Goal: Information Seeking & Learning: Learn about a topic

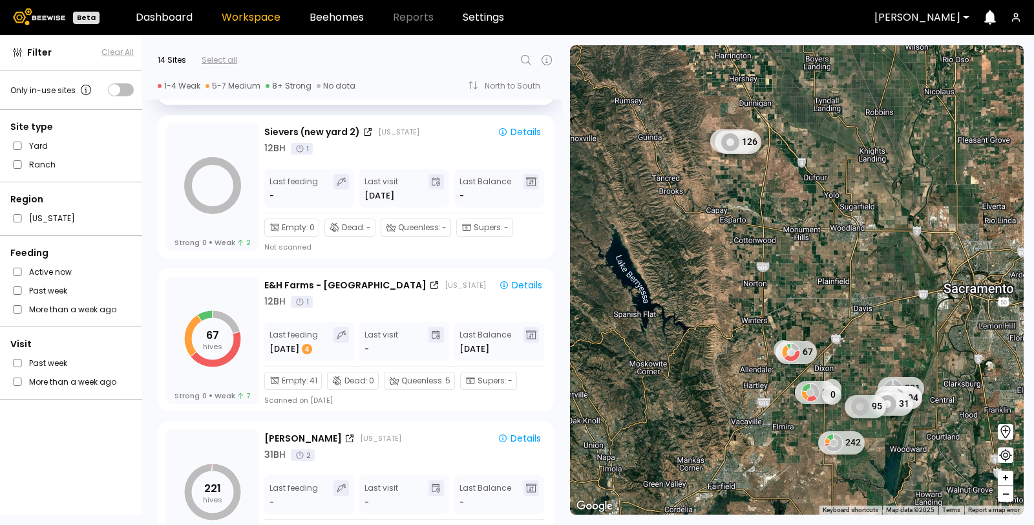
scroll to position [319, 0]
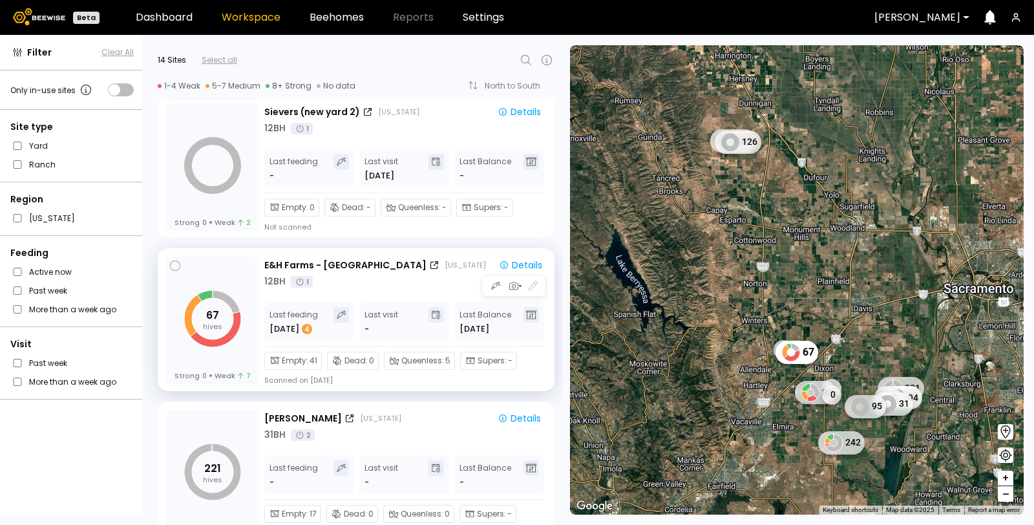
click at [391, 282] on div "12 BH 1" at bounding box center [405, 282] width 283 height 14
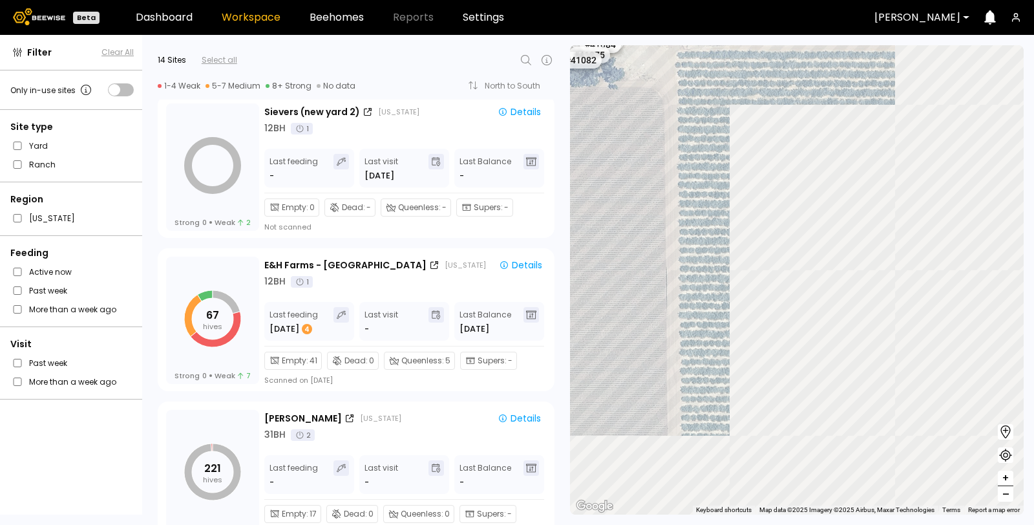
drag, startPoint x: 972, startPoint y: 359, endPoint x: 627, endPoint y: 193, distance: 383.2
click at [627, 193] on div "[PERSON_NAME] (new yard 2) # 41073 # 41036 # 40069 # 40113 # 40702 # 40345 # 40…" at bounding box center [797, 279] width 454 height 469
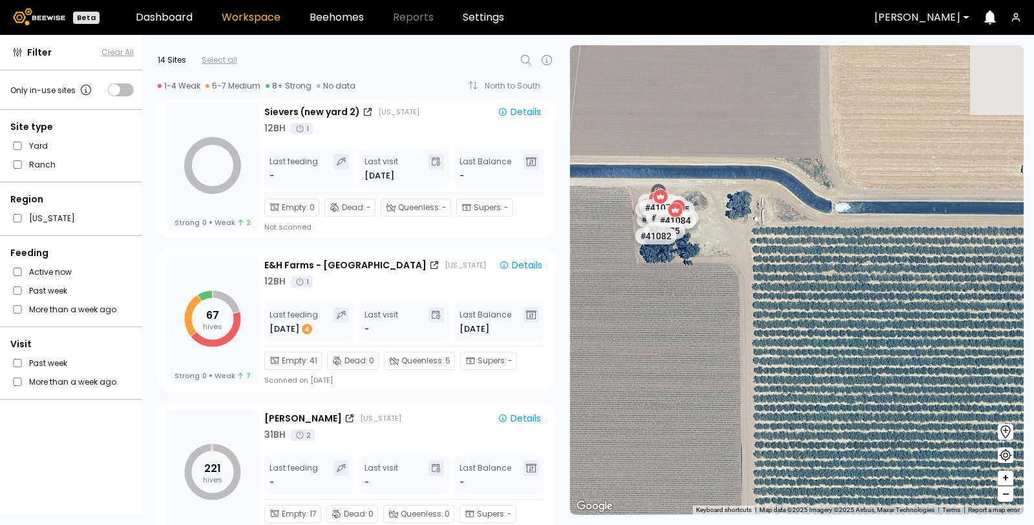
drag, startPoint x: 622, startPoint y: 139, endPoint x: 750, endPoint y: 395, distance: 286.1
click at [750, 395] on div "# 41073 # 41036 # 40069 # 40113 # 40702 # 40345 # 40736 # 40306 # 40200 # 41140…" at bounding box center [797, 279] width 454 height 469
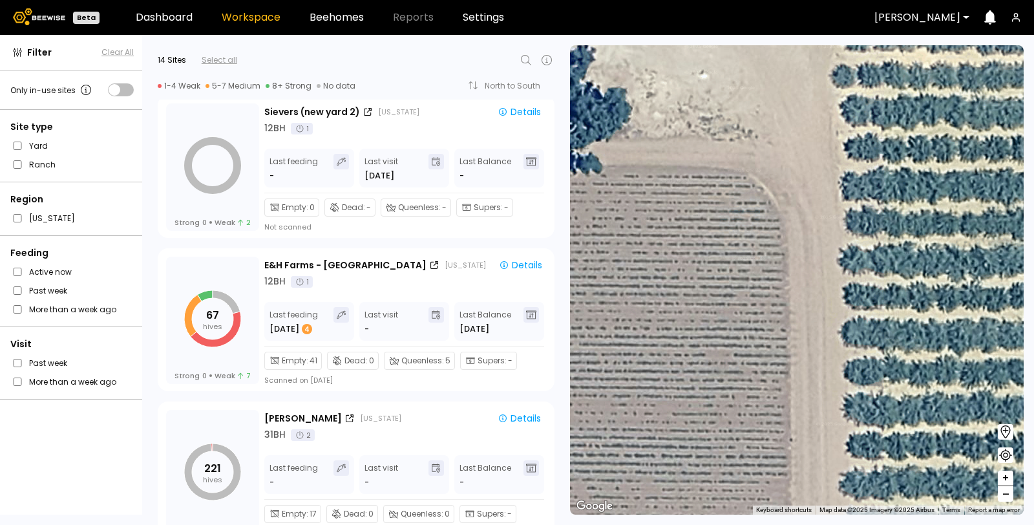
drag, startPoint x: 637, startPoint y: 216, endPoint x: 886, endPoint y: 464, distance: 350.9
click at [886, 464] on div "# 41073 # 41036 # 40069 # 40113 # 40702 # 40345 # 40736 # 40306 # 40200 # 41140…" at bounding box center [797, 279] width 454 height 469
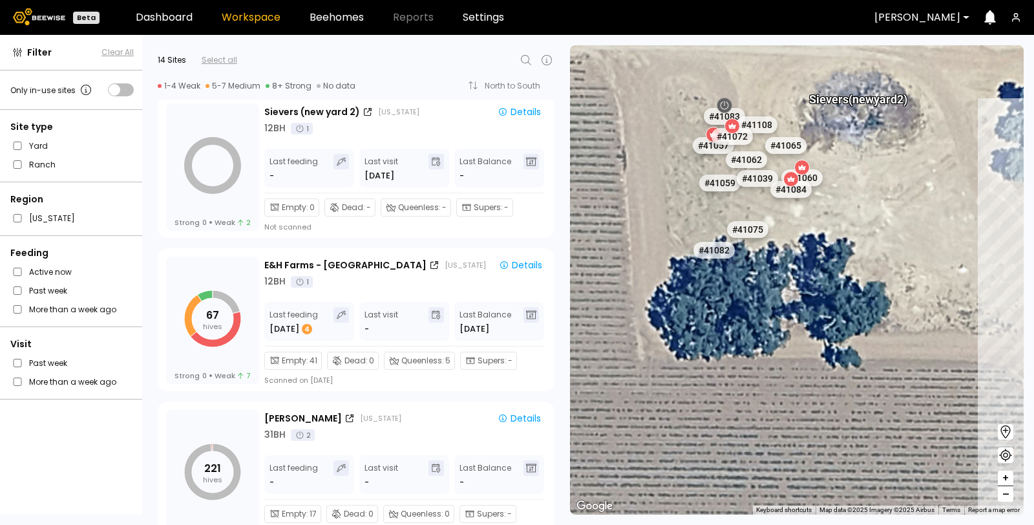
drag, startPoint x: 644, startPoint y: 293, endPoint x: 879, endPoint y: 354, distance: 243.5
click at [879, 354] on div "# 41073 # 41036 # 40069 # 40113 # 40702 # 40345 # 40736 # 40306 # 40200 # 41140…" at bounding box center [797, 279] width 454 height 469
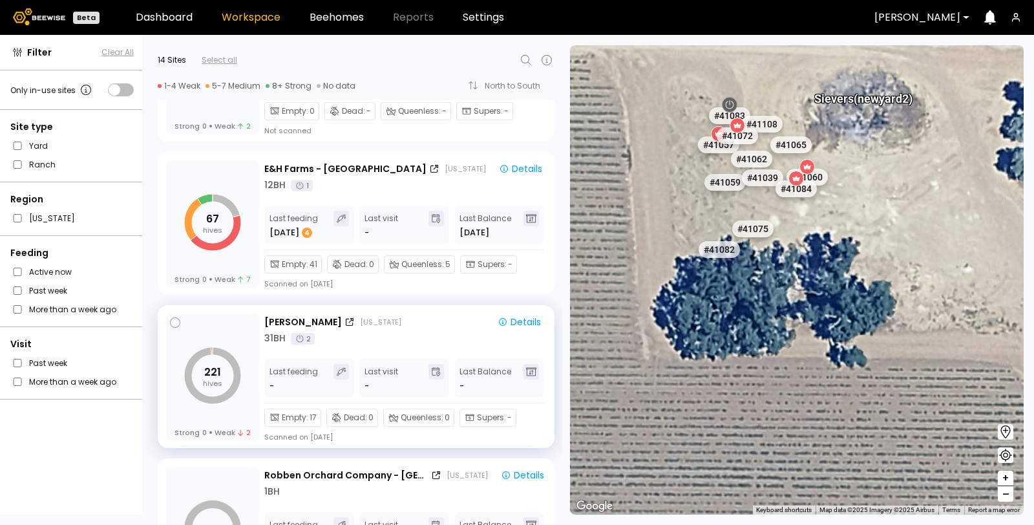
scroll to position [421, 0]
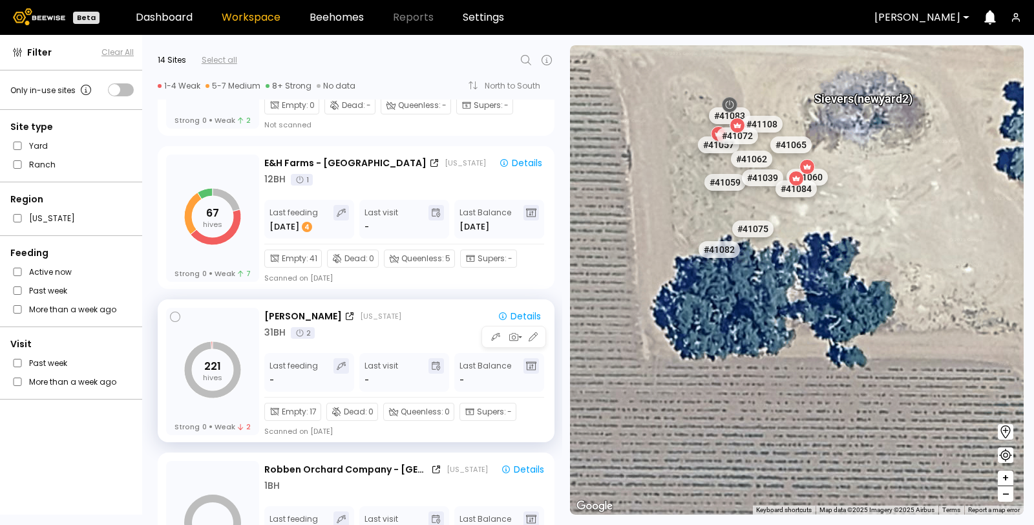
click at [392, 337] on div "31 BH 2" at bounding box center [405, 333] width 282 height 14
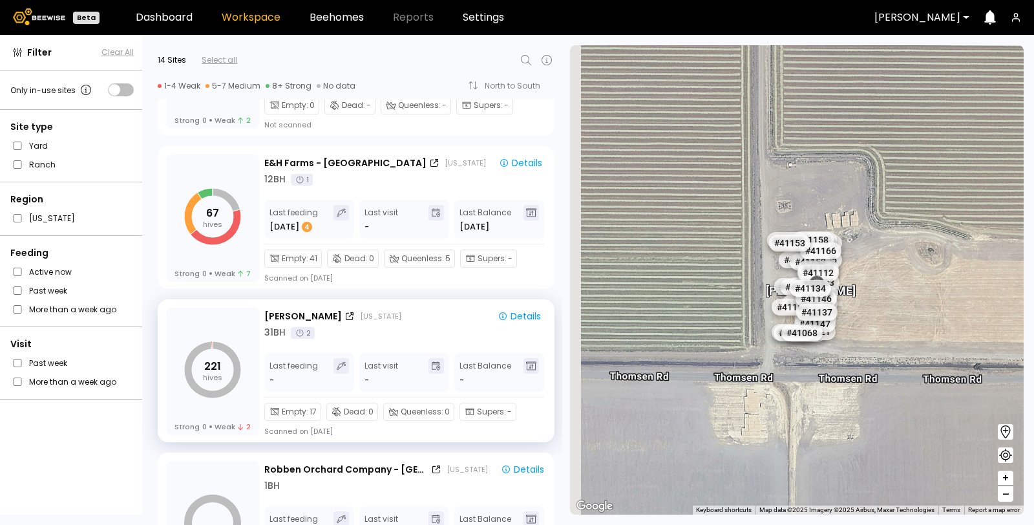
drag, startPoint x: 837, startPoint y: 280, endPoint x: 919, endPoint y: 267, distance: 82.4
click at [919, 267] on div "# 41073 # 41036 # 40069 # 40113 # 40702 # 40345 # 40736 # 40306 # 40200 # 41140…" at bounding box center [797, 279] width 454 height 469
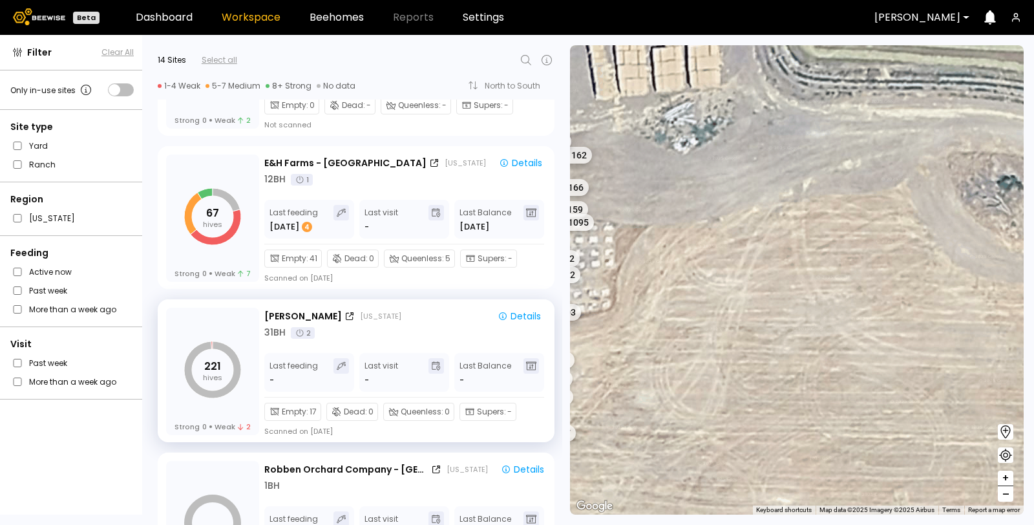
drag, startPoint x: 735, startPoint y: 303, endPoint x: 1033, endPoint y: 246, distance: 303.4
click at [1033, 246] on section "← Move left → Move right ↑ Move up ↓ Move down + Zoom in - Zoom out Home Jump l…" at bounding box center [802, 280] width 464 height 490
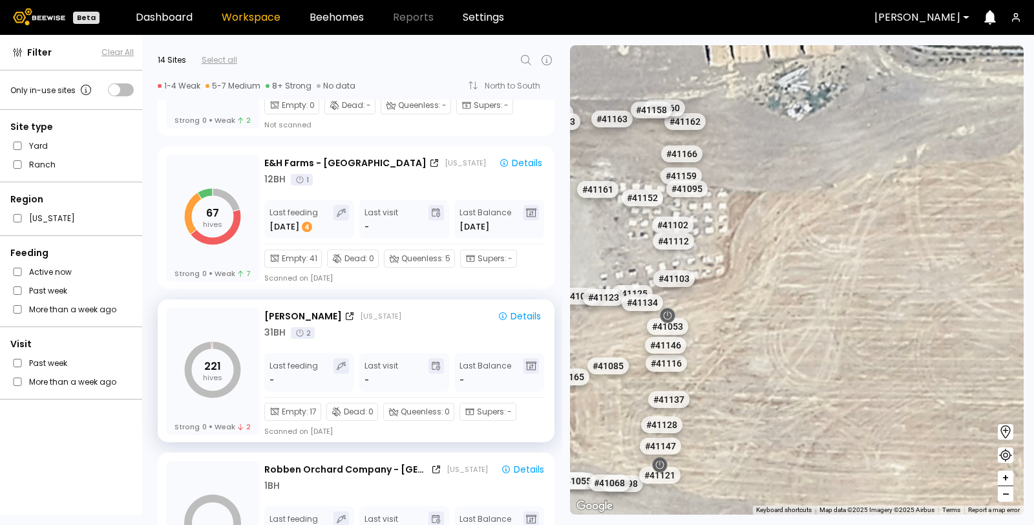
drag, startPoint x: 850, startPoint y: 285, endPoint x: 1033, endPoint y: 236, distance: 190.0
click at [1033, 236] on section "← Move left → Move right ↑ Move up ↓ Move down + Zoom in - Zoom out Home Jump l…" at bounding box center [802, 280] width 464 height 490
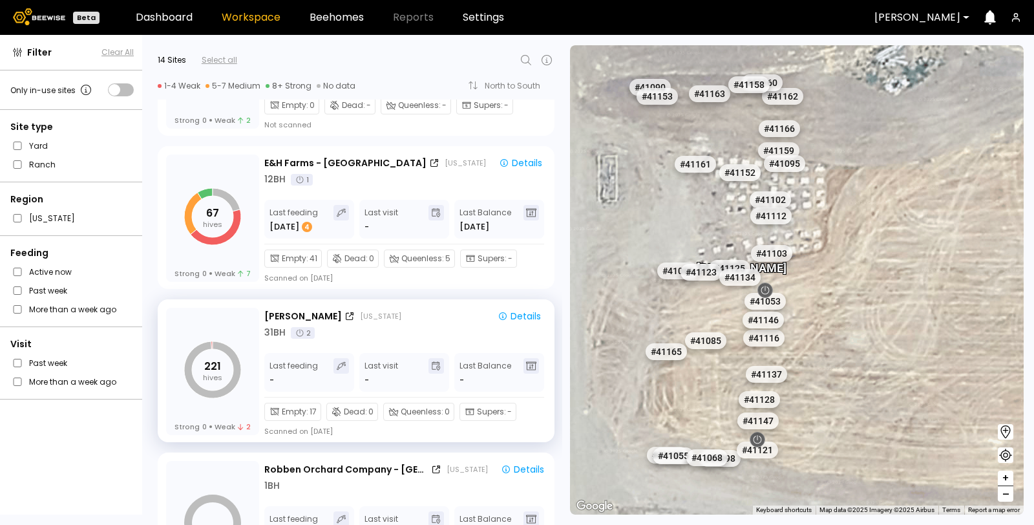
drag, startPoint x: 824, startPoint y: 262, endPoint x: 954, endPoint y: 225, distance: 135.2
click at [954, 225] on div "# 41073 # 41036 # 40069 # 40113 # 40702 # 40345 # 40736 # 40306 # 40200 # 41140…" at bounding box center [797, 279] width 454 height 469
click at [514, 336] on icon "button" at bounding box center [513, 337] width 12 height 12
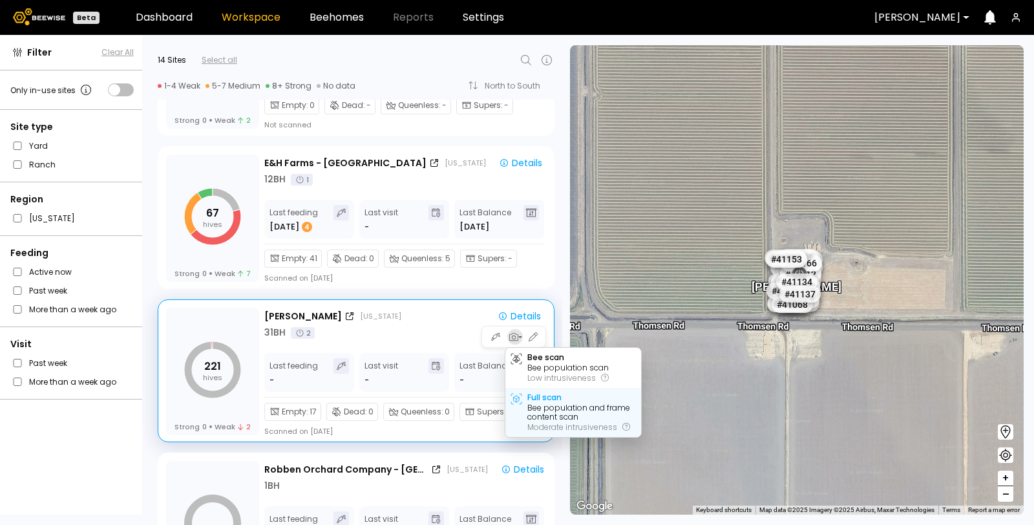
click at [547, 408] on div "Bee population and frame content scan" at bounding box center [581, 412] width 109 height 18
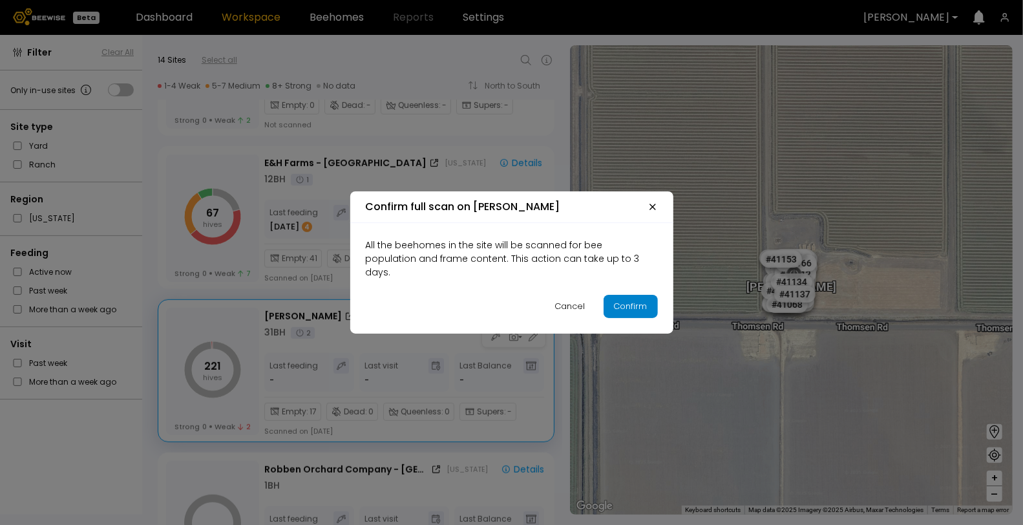
click at [640, 300] on div "Confirm" at bounding box center [631, 306] width 34 height 13
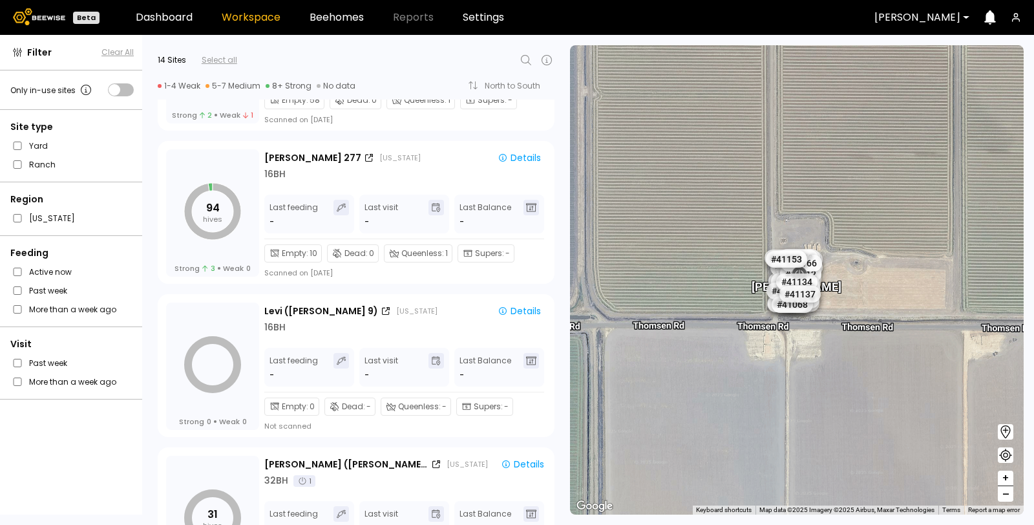
scroll to position [1368, 0]
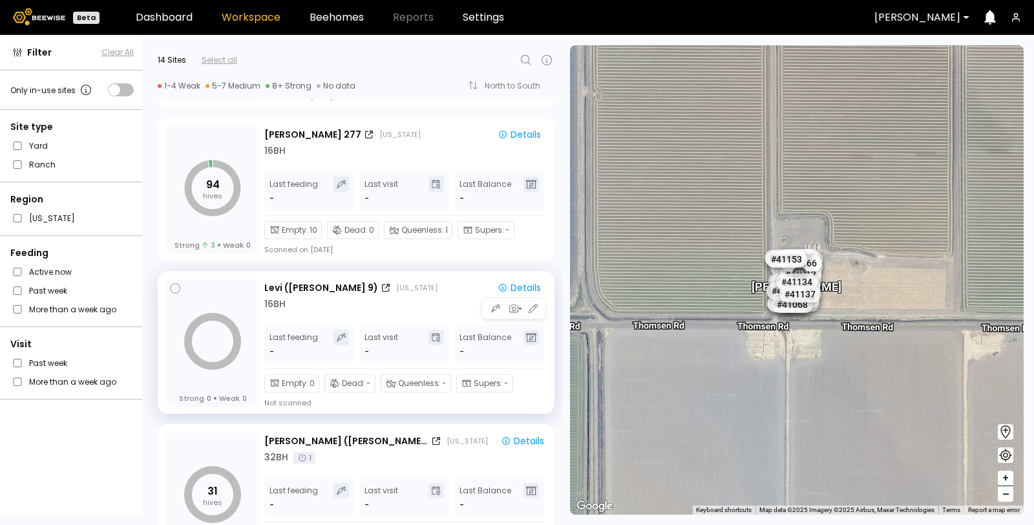
click at [405, 302] on div "16 BH" at bounding box center [405, 304] width 282 height 14
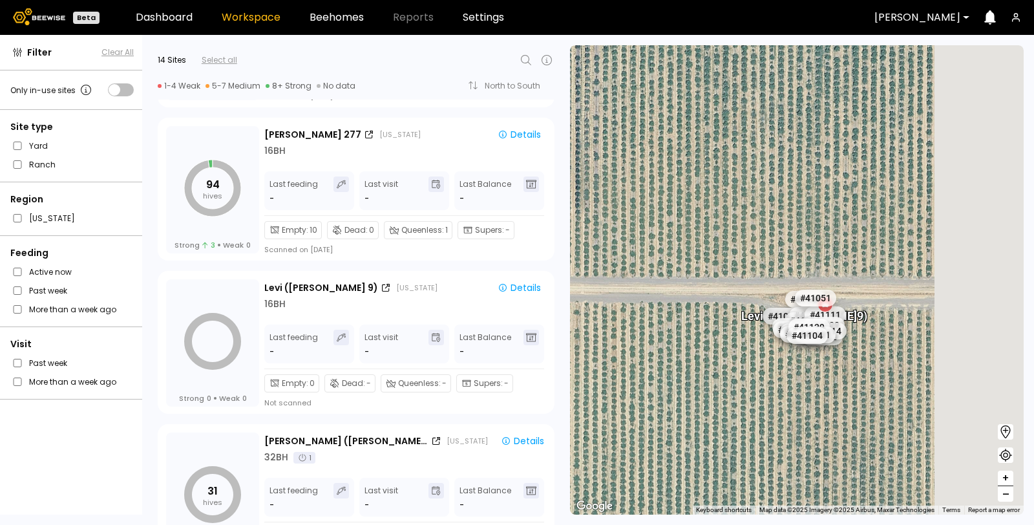
drag, startPoint x: 843, startPoint y: 270, endPoint x: 735, endPoint y: 342, distance: 129.6
click at [735, 342] on div "# 41073 # 41036 # 40069 # 40113 # 40702 # 40345 # 40736 # 40306 # 40200 # 41140…" at bounding box center [797, 279] width 454 height 469
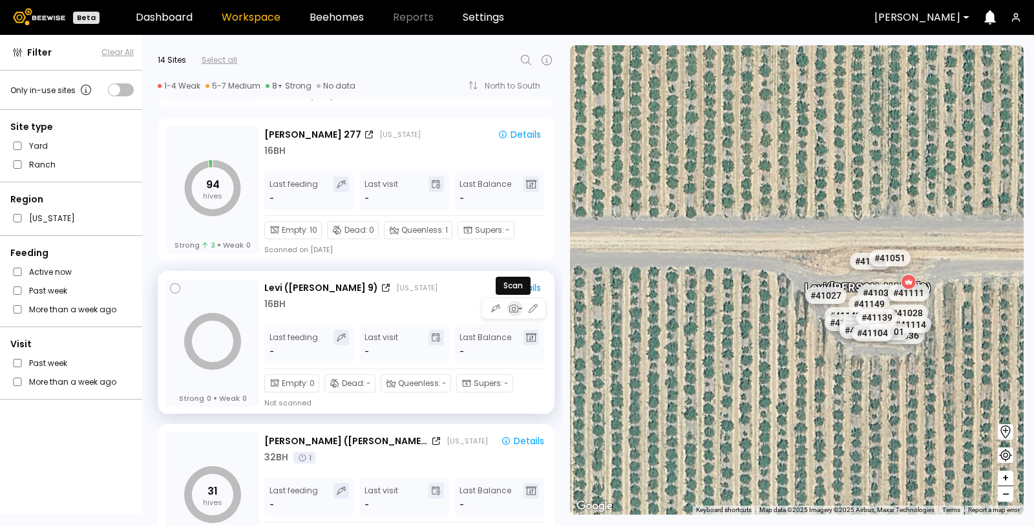
click at [512, 302] on icon "button" at bounding box center [513, 308] width 12 height 12
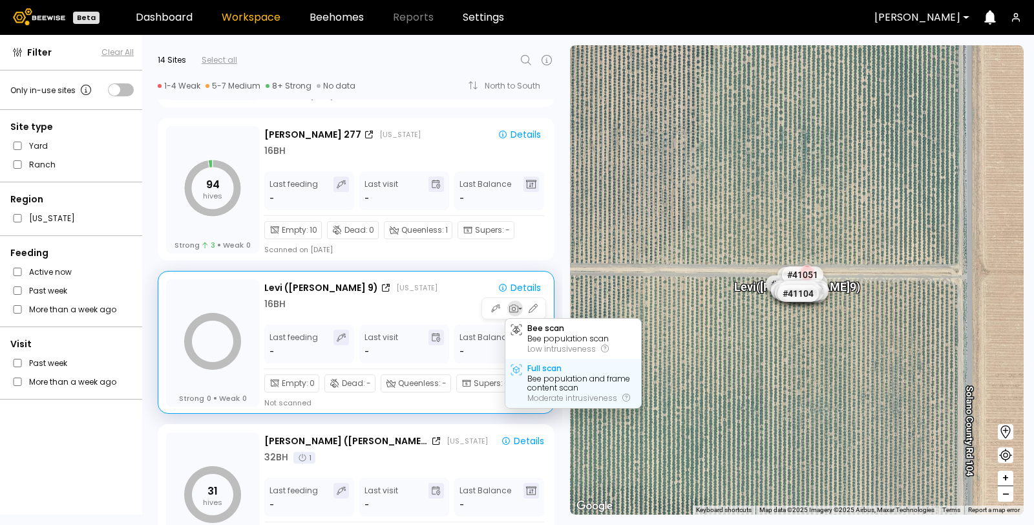
click at [546, 374] on div "Bee population and frame content scan" at bounding box center [581, 383] width 109 height 18
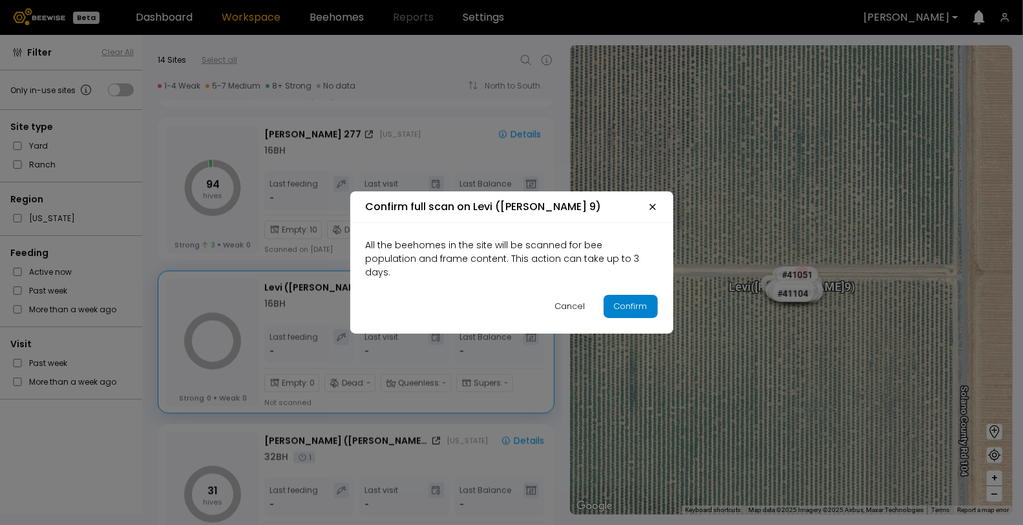
click at [631, 304] on div "Confirm" at bounding box center [631, 306] width 34 height 13
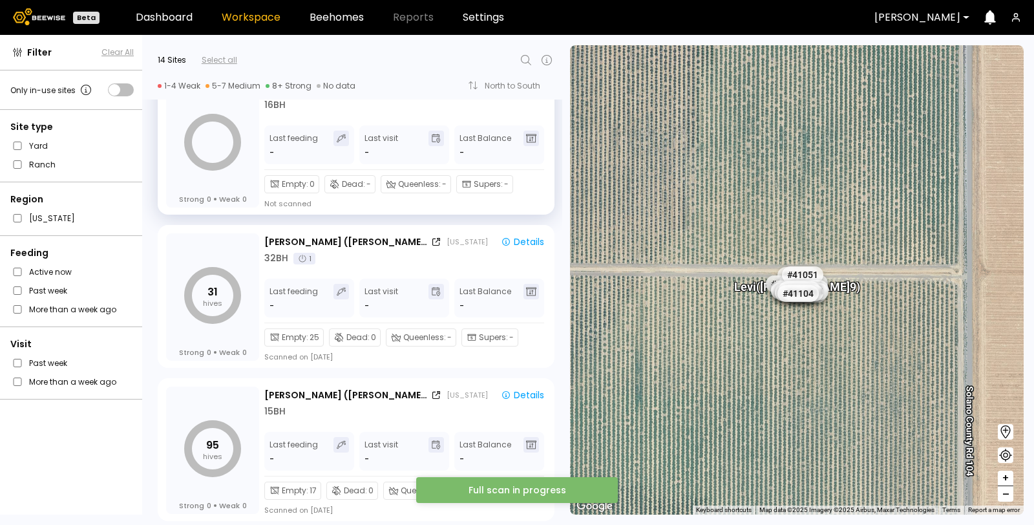
scroll to position [1568, 0]
click at [518, 259] on icon "button" at bounding box center [520, 261] width 5 height 5
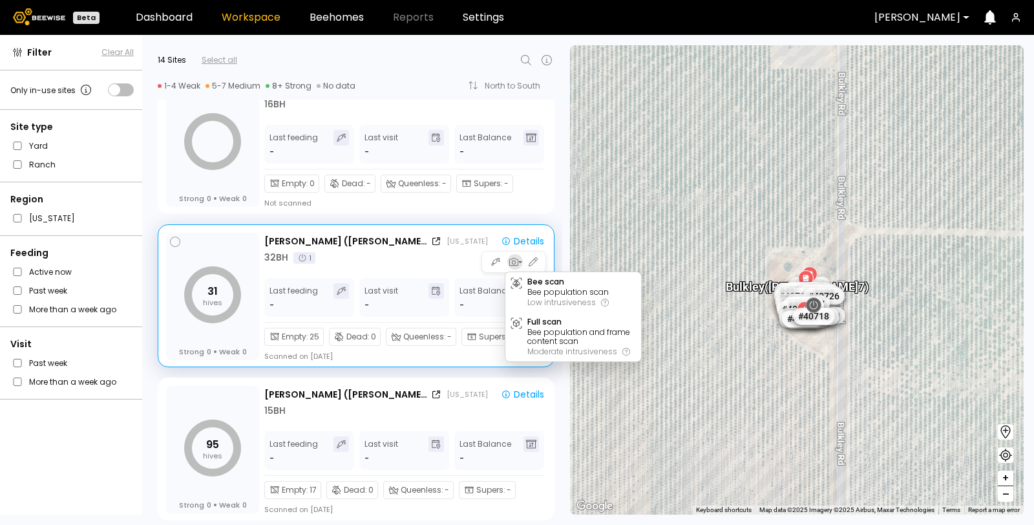
click at [407, 266] on div "[PERSON_NAME] ([PERSON_NAME] 7) [US_STATE] Details 32 BH 1 Last feeding - Last …" at bounding box center [406, 297] width 285 height 129
click at [412, 247] on div "[PERSON_NAME] ([GEOGRAPHIC_DATA] 7) [US_STATE] Details 32 BH 1" at bounding box center [406, 249] width 285 height 30
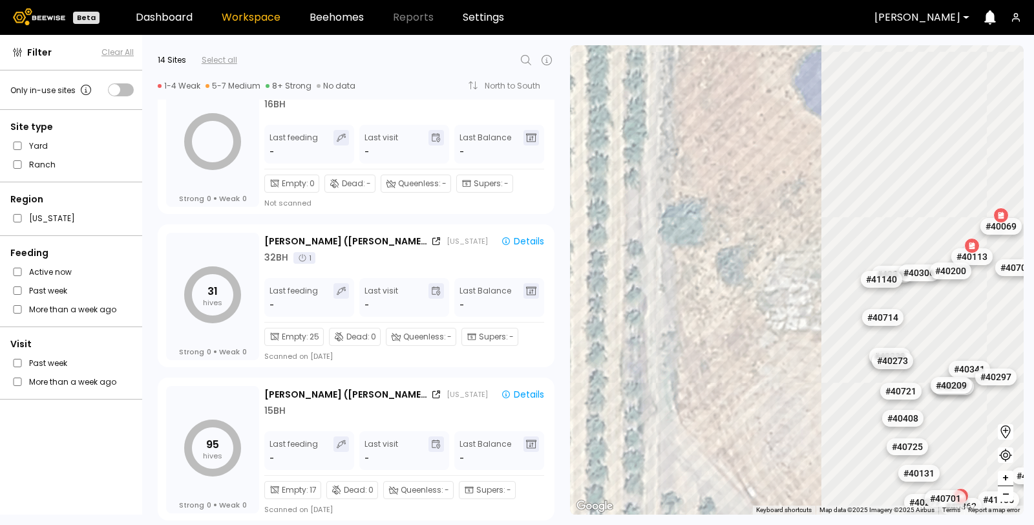
drag, startPoint x: 869, startPoint y: 319, endPoint x: 606, endPoint y: 326, distance: 263.1
click at [606, 326] on div "# 41073 # 41036 # 40069 # 40113 # 40702 # 40345 # 40736 # 40306 # 40200 # 41140…" at bounding box center [797, 279] width 454 height 469
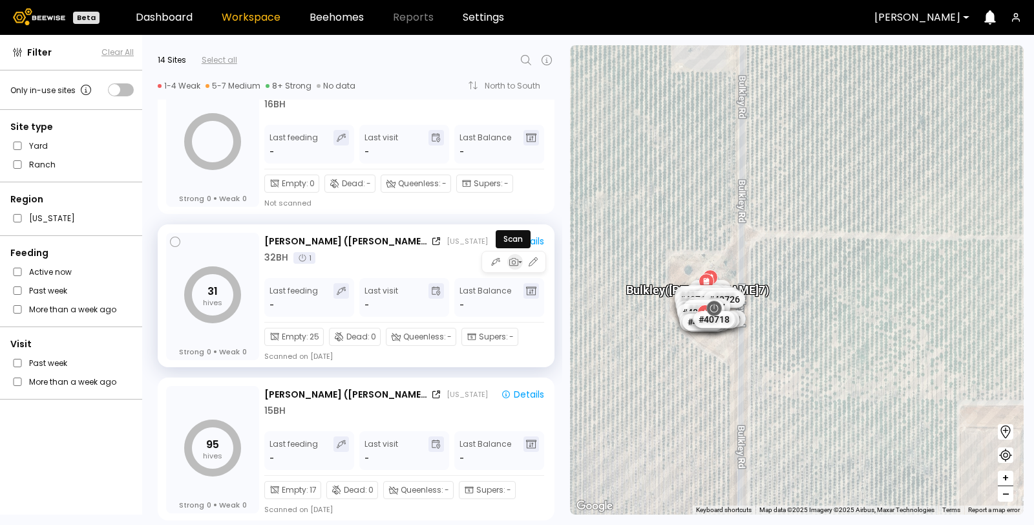
click at [514, 262] on icon "button" at bounding box center [513, 262] width 12 height 12
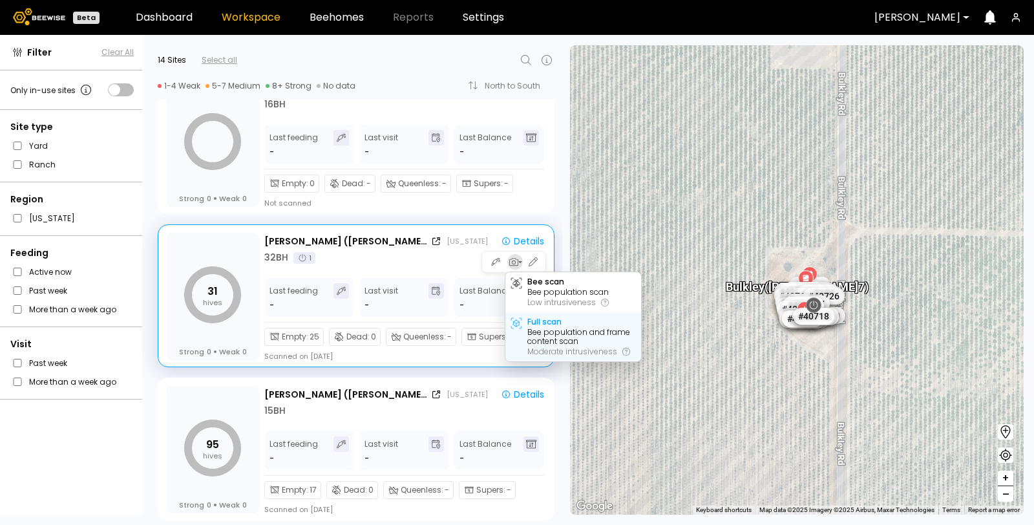
click at [544, 334] on div "Bee population and frame content scan" at bounding box center [581, 337] width 109 height 18
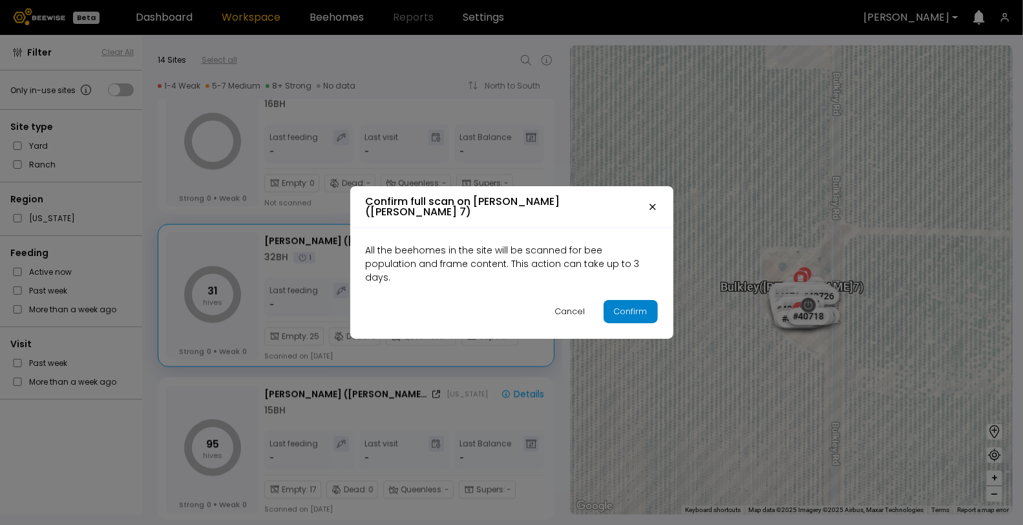
click at [620, 305] on div "Confirm" at bounding box center [631, 311] width 34 height 13
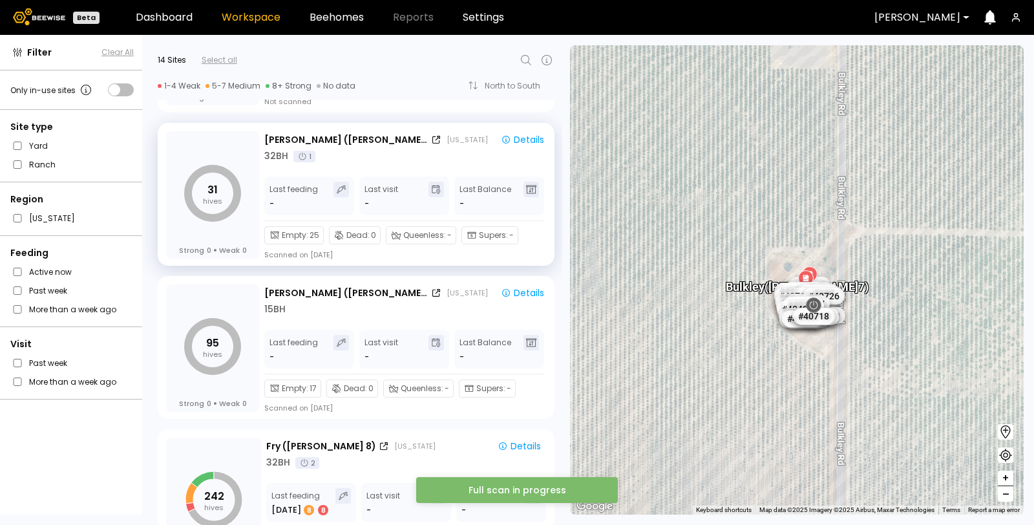
scroll to position [1728, 0]
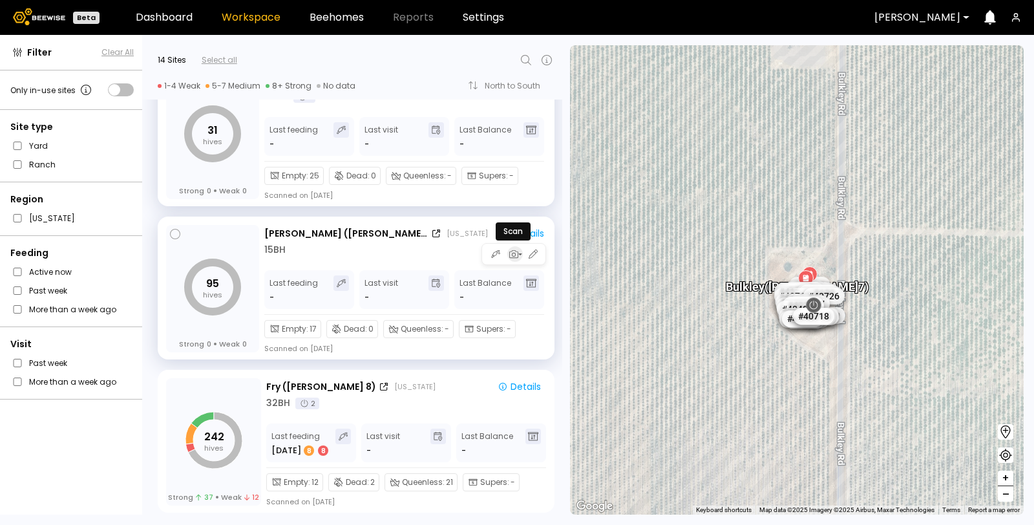
click at [514, 257] on icon "button" at bounding box center [513, 254] width 12 height 12
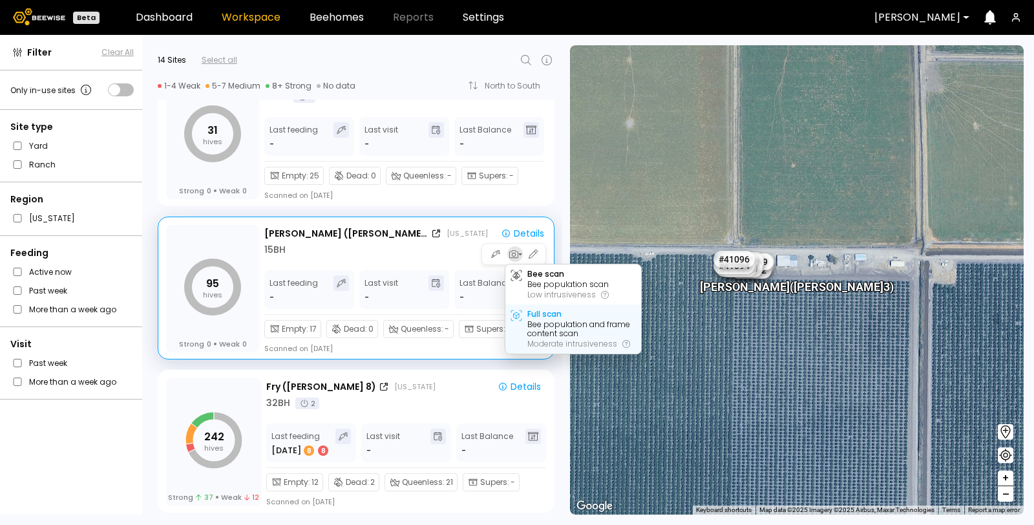
click at [540, 324] on div "Bee population and frame content scan" at bounding box center [581, 329] width 109 height 18
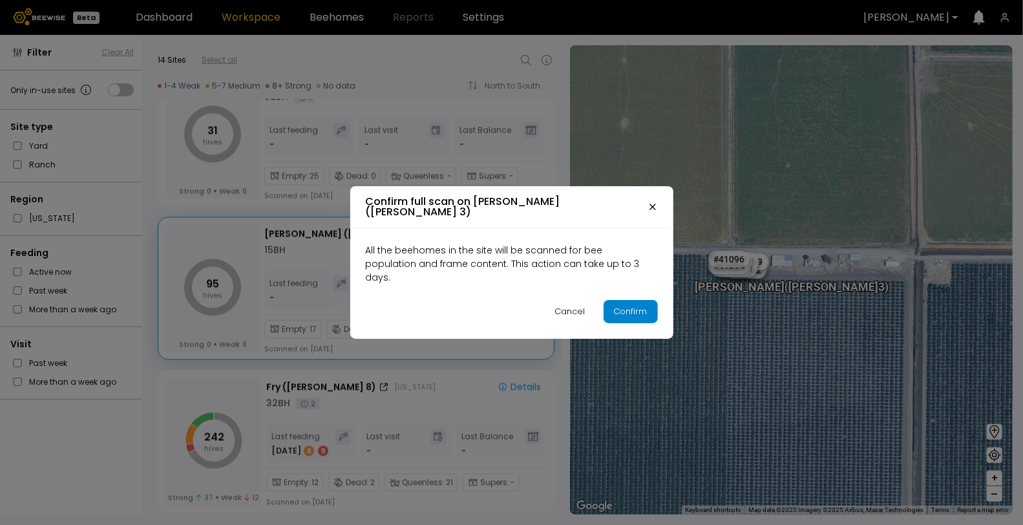
click at [646, 305] on div "Confirm" at bounding box center [631, 311] width 34 height 13
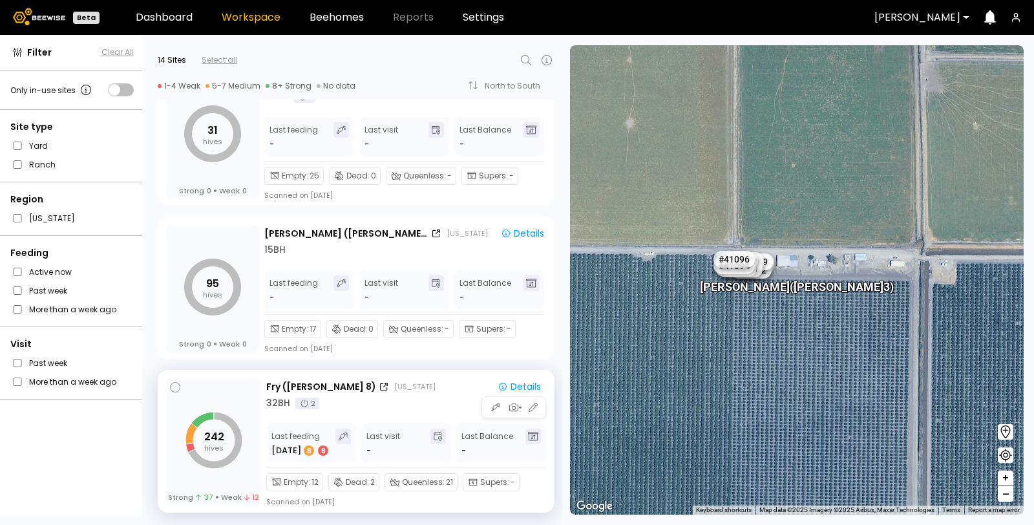
click at [394, 394] on div "Fry ([GEOGRAPHIC_DATA] 8) [US_STATE] Details 32 BH 2" at bounding box center [406, 394] width 280 height 30
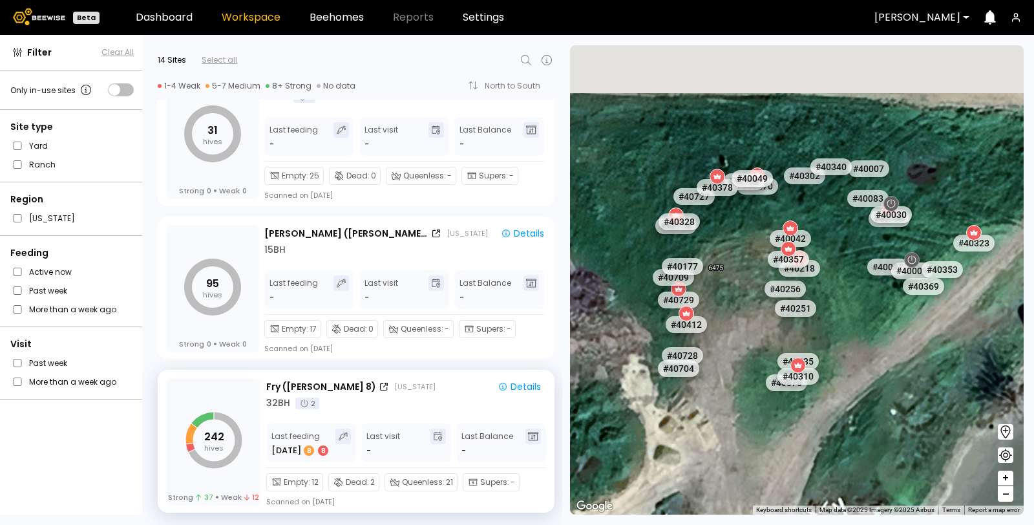
drag, startPoint x: 863, startPoint y: 164, endPoint x: 894, endPoint y: 359, distance: 197.6
click at [894, 359] on div "# 41073 # 41036 # 40069 # 40113 # 40702 # 40345 # 40736 # 40306 # 40200 # 41140…" at bounding box center [797, 279] width 454 height 469
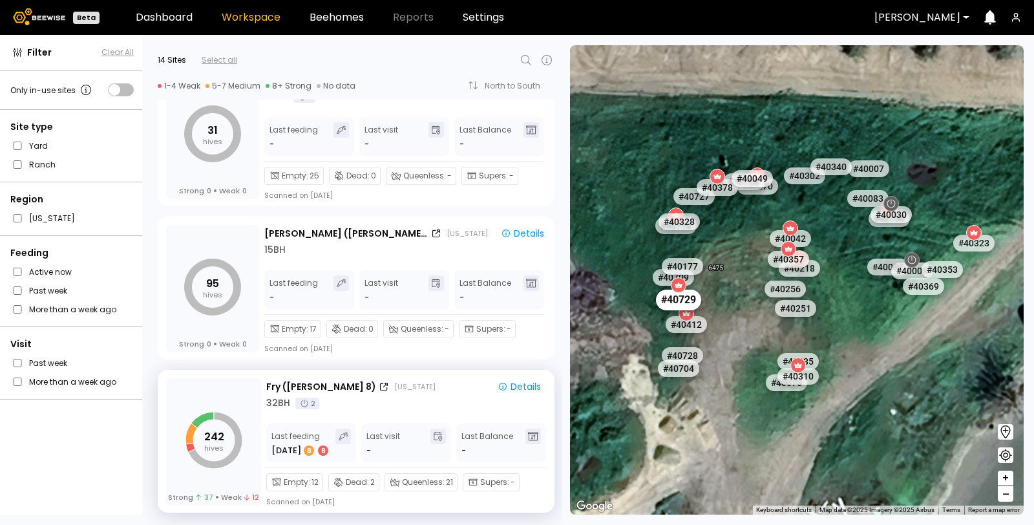
click at [688, 300] on div "# 40729" at bounding box center [678, 299] width 45 height 21
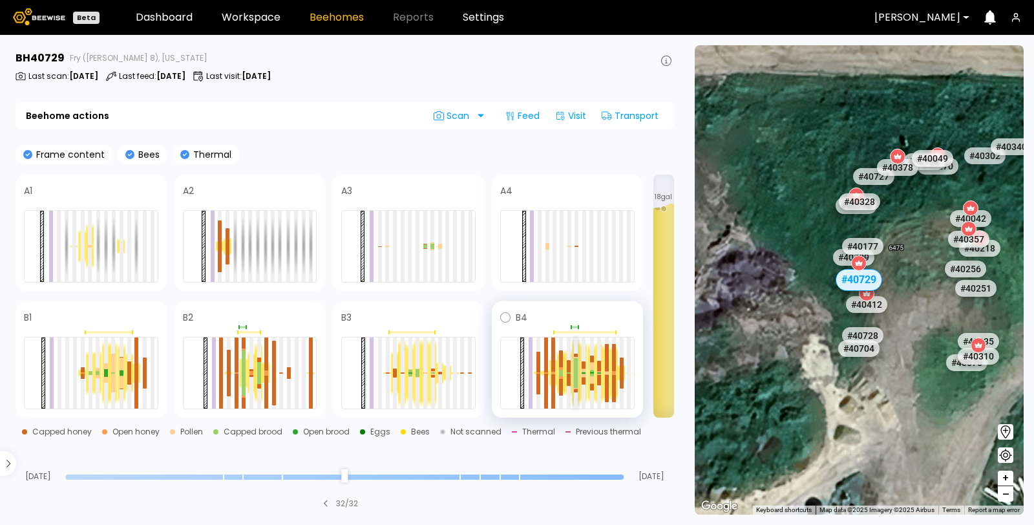
click at [575, 372] on div at bounding box center [576, 365] width 4 height 15
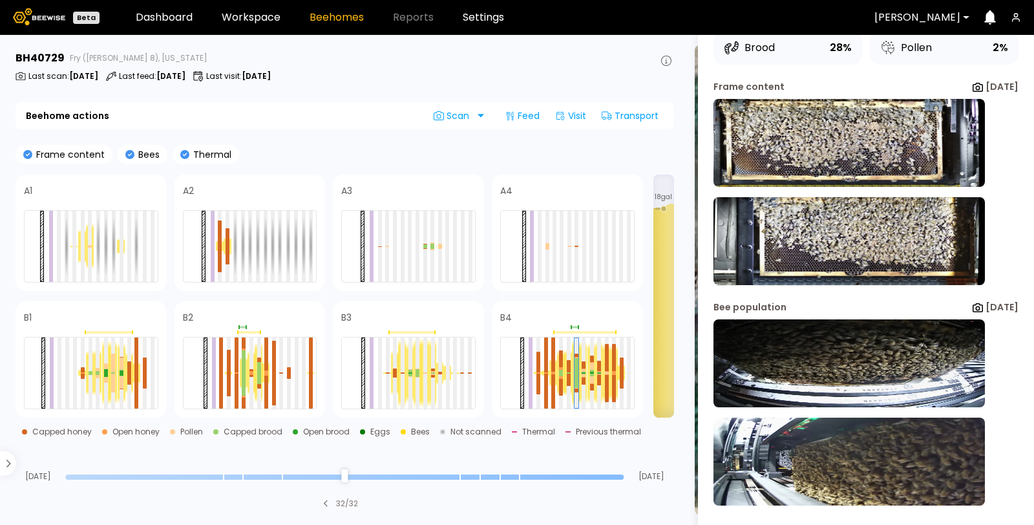
scroll to position [107, 0]
click at [802, 444] on img at bounding box center [848, 461] width 271 height 88
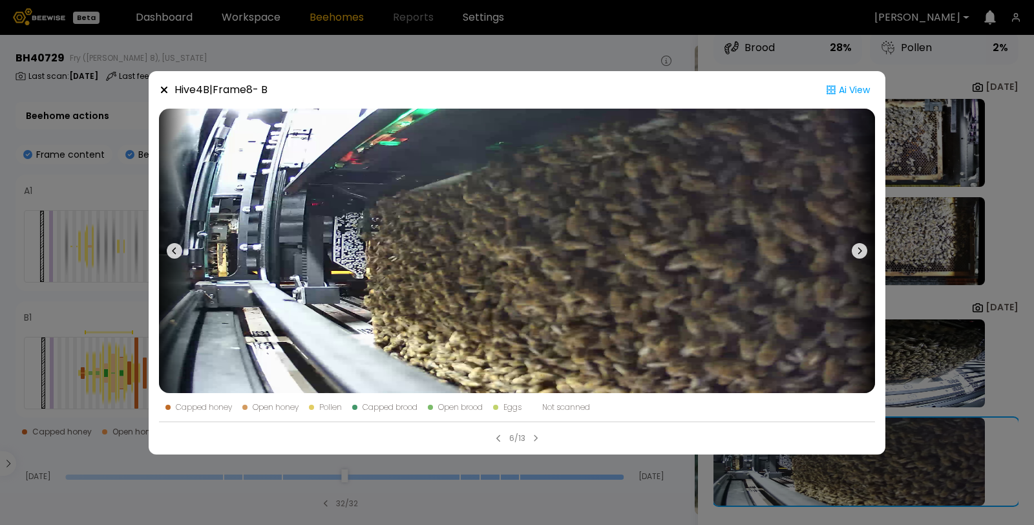
click at [441, 50] on div "Hive 4 B | Frame 8 - B Ai View Capped honey Open honey Pollen Capped brood Open…" at bounding box center [517, 262] width 1034 height 525
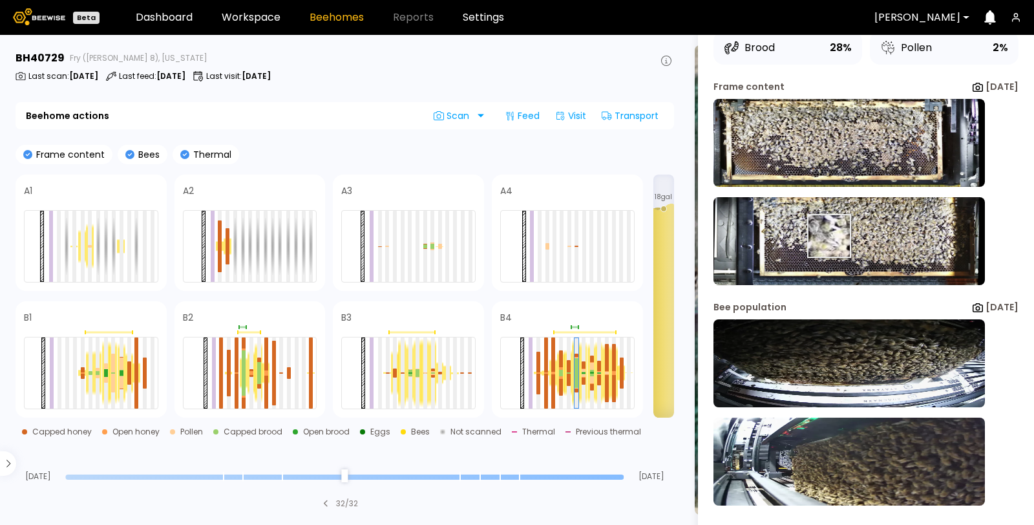
click at [816, 225] on img at bounding box center [848, 241] width 271 height 88
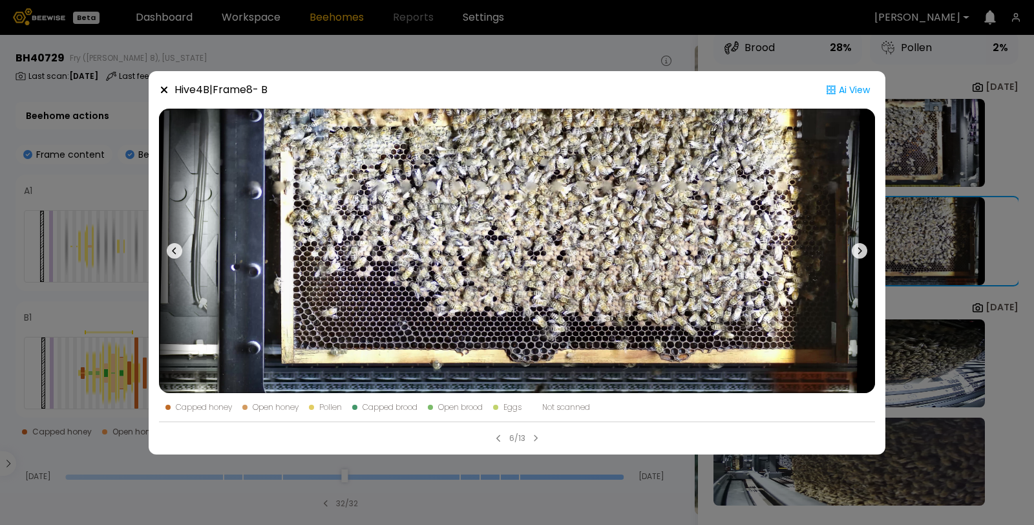
click at [816, 225] on img at bounding box center [517, 251] width 716 height 284
